Goal: Task Accomplishment & Management: Complete application form

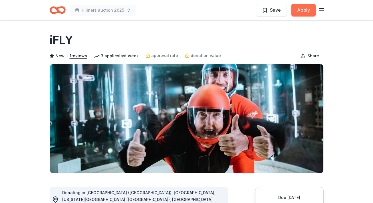
click at [299, 14] on button "Apply" at bounding box center [304, 10] width 24 height 13
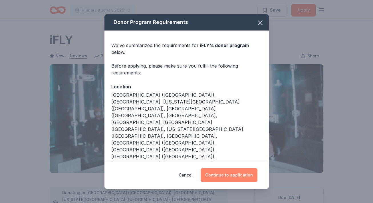
click at [217, 174] on button "Continue to application" at bounding box center [229, 176] width 57 height 14
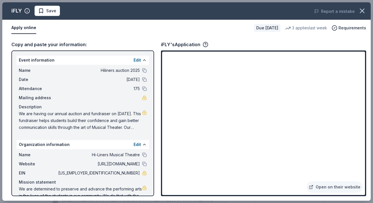
click at [27, 26] on button "Apply online" at bounding box center [23, 28] width 25 height 12
click at [363, 13] on icon "button" at bounding box center [363, 11] width 8 height 8
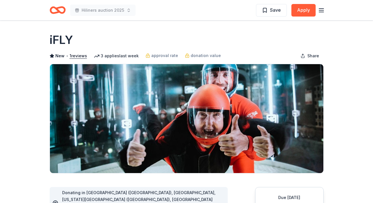
click at [55, 9] on icon "Home" at bounding box center [58, 9] width 16 height 13
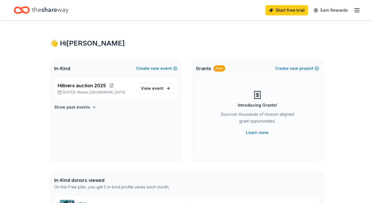
click at [54, 10] on icon "Home" at bounding box center [50, 10] width 37 height 12
click at [155, 88] on span "event" at bounding box center [157, 88] width 11 height 5
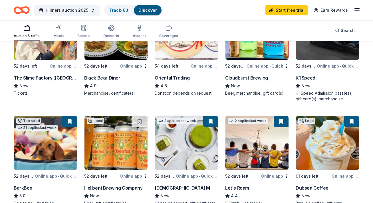
scroll to position [99, 0]
